Goal: Information Seeking & Learning: Learn about a topic

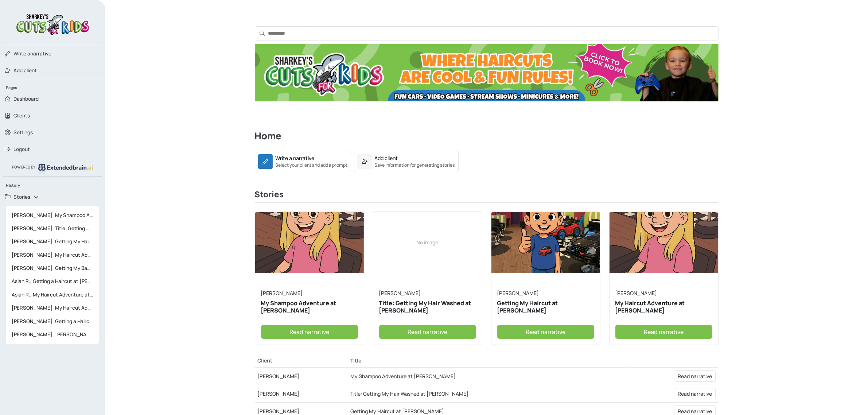
click at [551, 329] on link "Read narrative" at bounding box center [545, 332] width 97 height 14
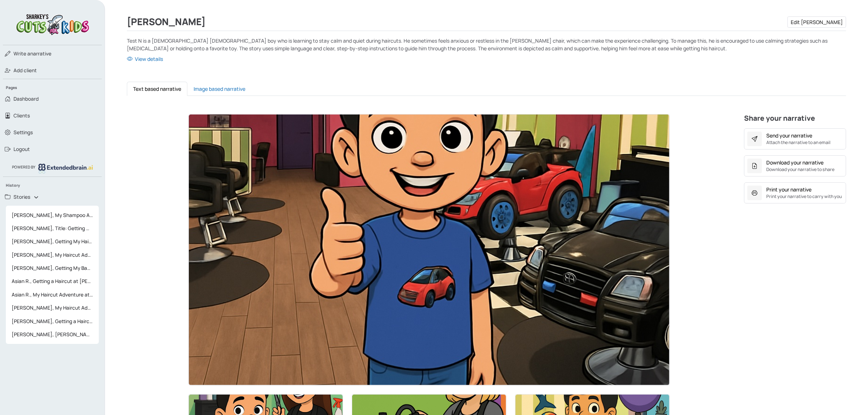
scroll to position [137, 0]
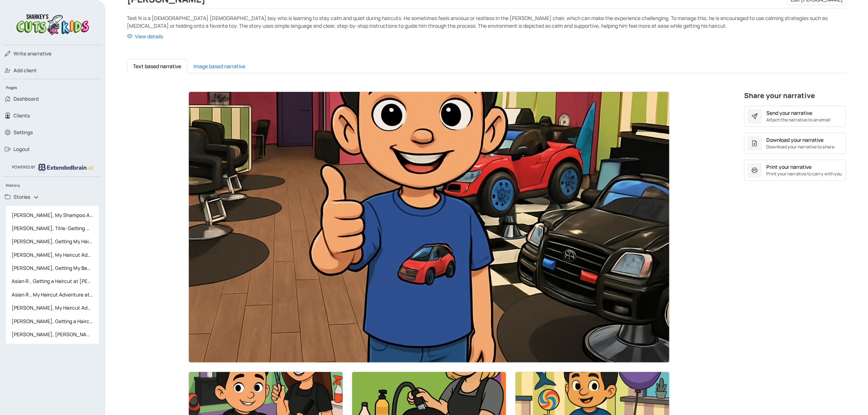
click at [405, 203] on img at bounding box center [429, 227] width 481 height 271
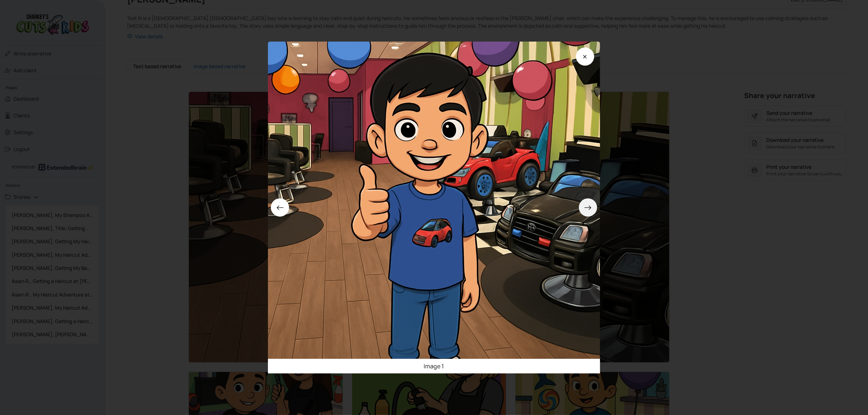
click at [586, 210] on button at bounding box center [588, 207] width 18 height 18
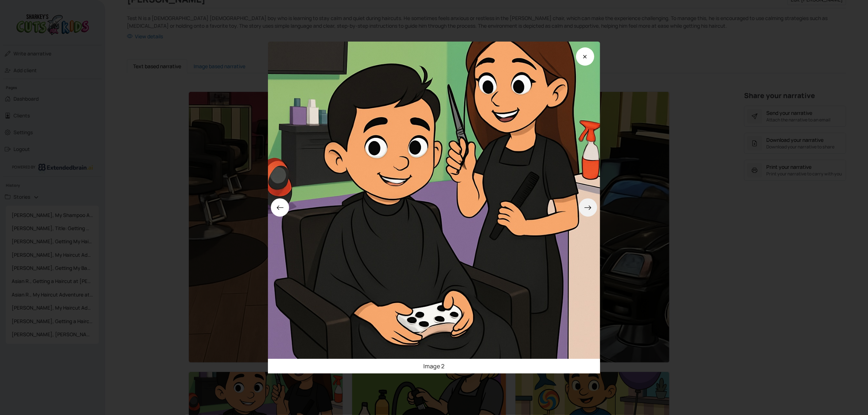
click at [586, 210] on button at bounding box center [588, 207] width 18 height 18
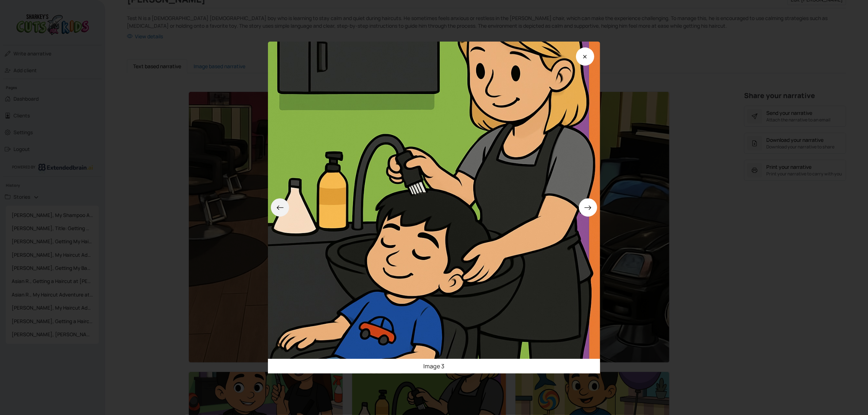
click at [287, 207] on button at bounding box center [280, 207] width 18 height 18
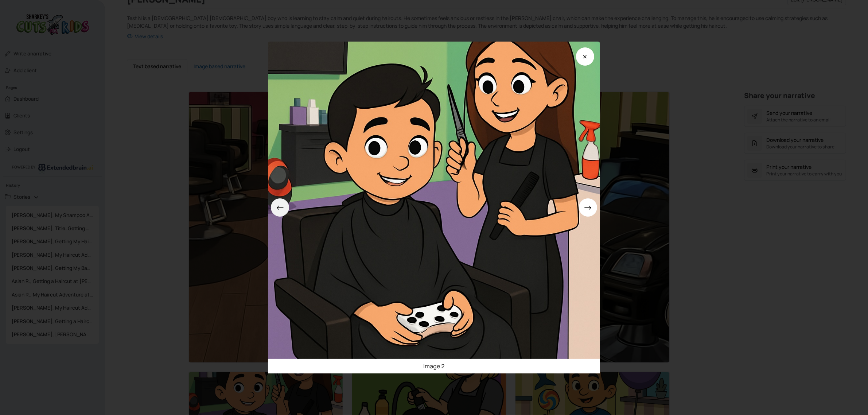
click at [288, 209] on button at bounding box center [280, 207] width 18 height 18
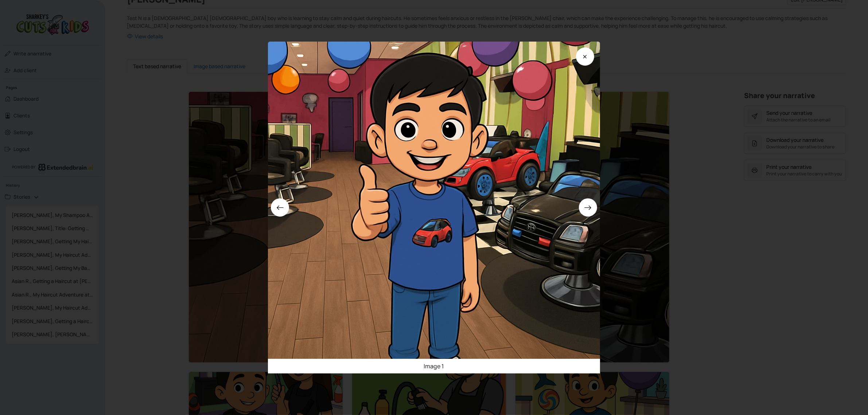
click at [732, 162] on div "Image 1" at bounding box center [434, 207] width 868 height 415
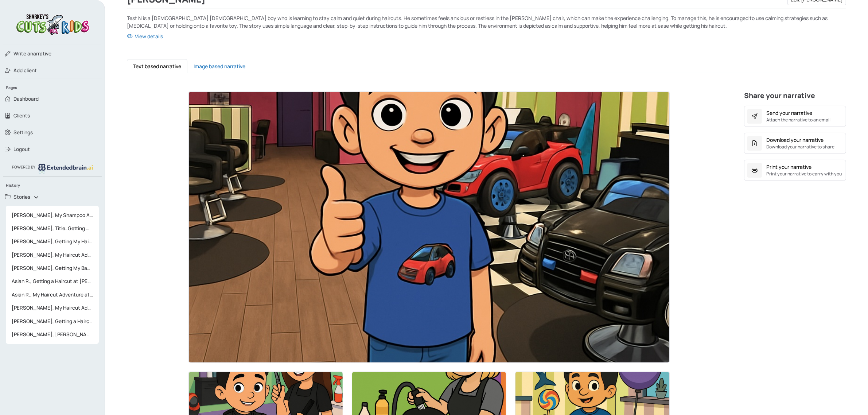
click at [530, 157] on img at bounding box center [429, 227] width 481 height 271
